Goal: Navigation & Orientation: Find specific page/section

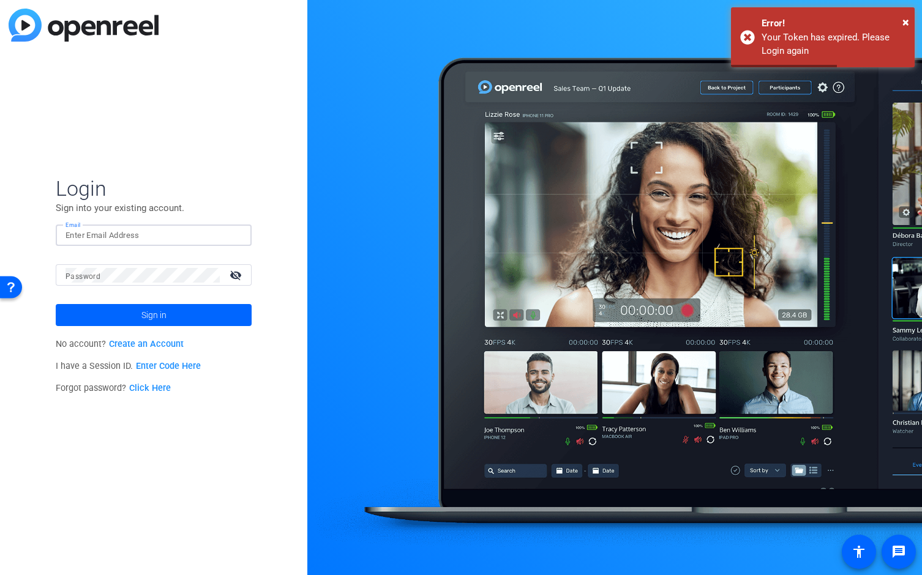
type input "[EMAIL_ADDRESS][DOMAIN_NAME]"
click at [154, 315] on button "Sign in" at bounding box center [154, 315] width 196 height 22
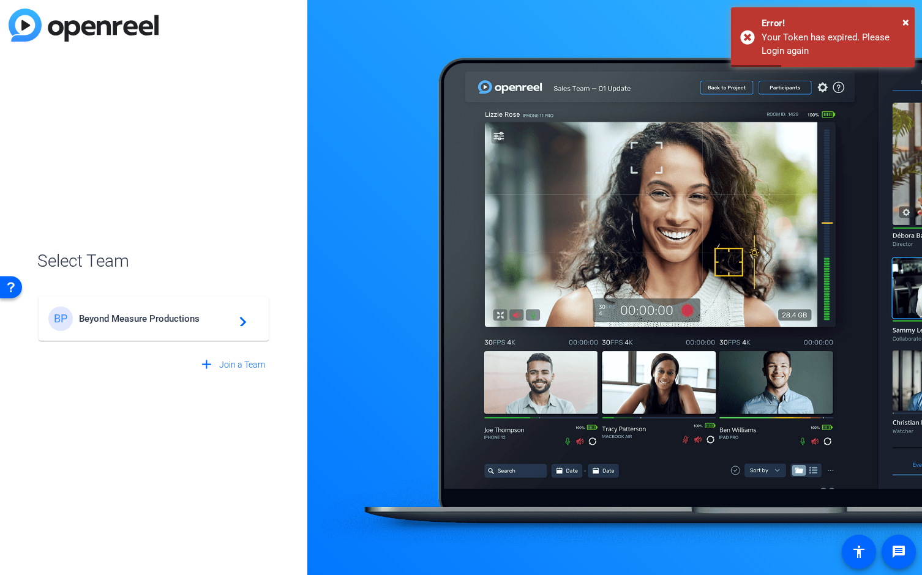
click at [199, 322] on span "Beyond Measure Productions" at bounding box center [155, 318] width 153 height 11
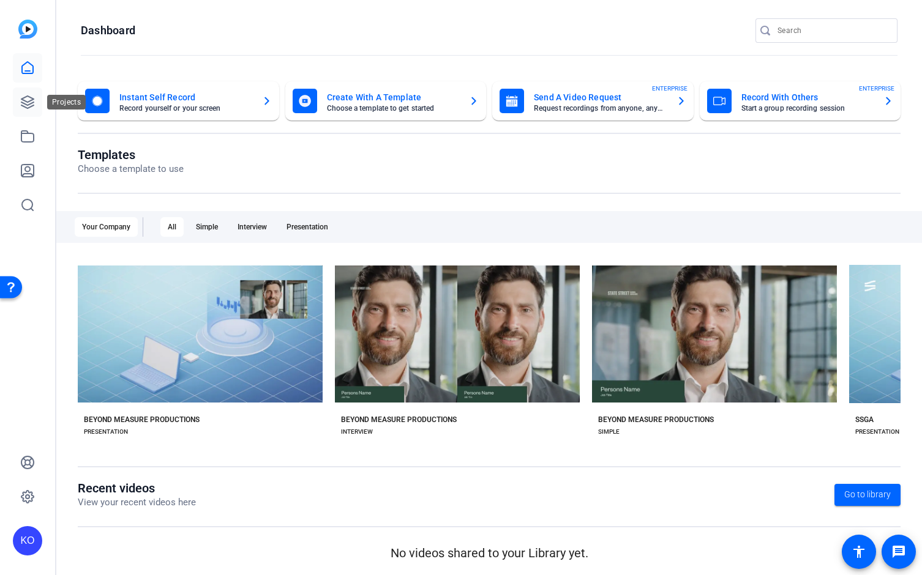
click at [31, 104] on icon at bounding box center [27, 102] width 12 height 12
